Goal: Transaction & Acquisition: Download file/media

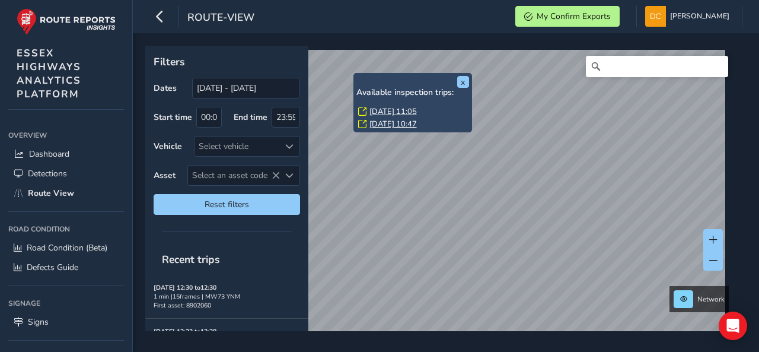
click at [393, 111] on link "[DATE] 11:05" at bounding box center [392, 111] width 47 height 11
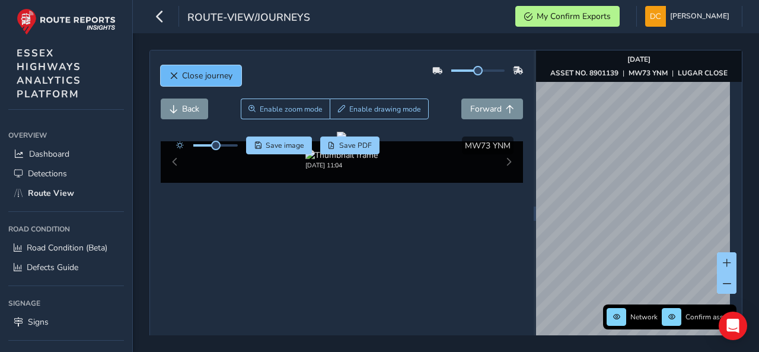
click at [195, 75] on span "Close journey" at bounding box center [207, 75] width 50 height 11
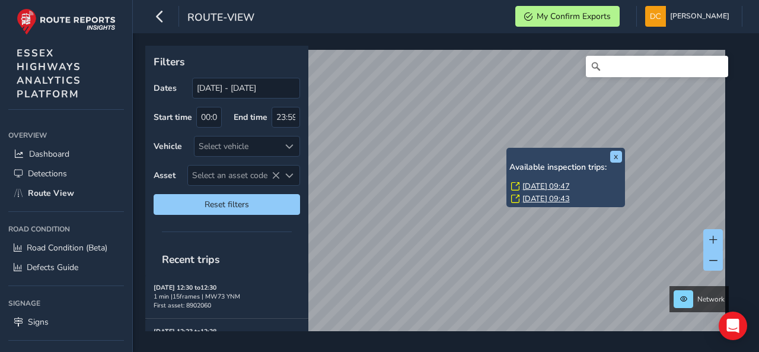
click at [534, 184] on link "[DATE] 09:47" at bounding box center [545, 186] width 47 height 11
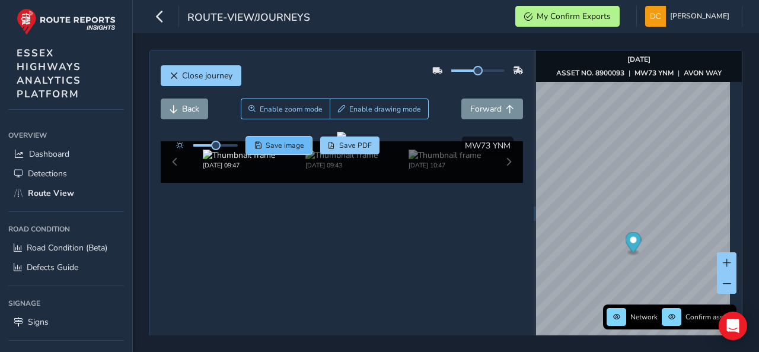
click at [269, 143] on span "Save image" at bounding box center [285, 145] width 39 height 9
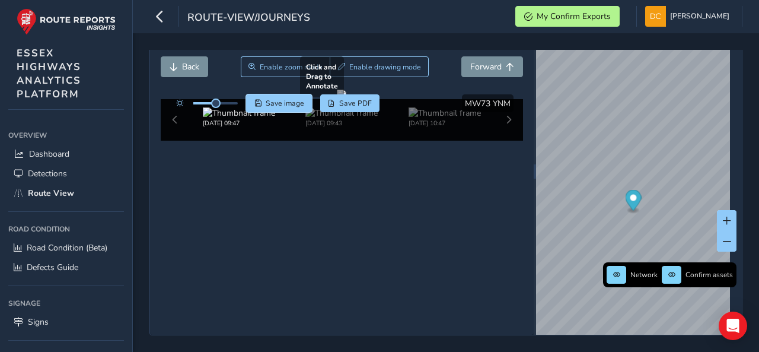
scroll to position [59, 0]
